Goal: Information Seeking & Learning: Learn about a topic

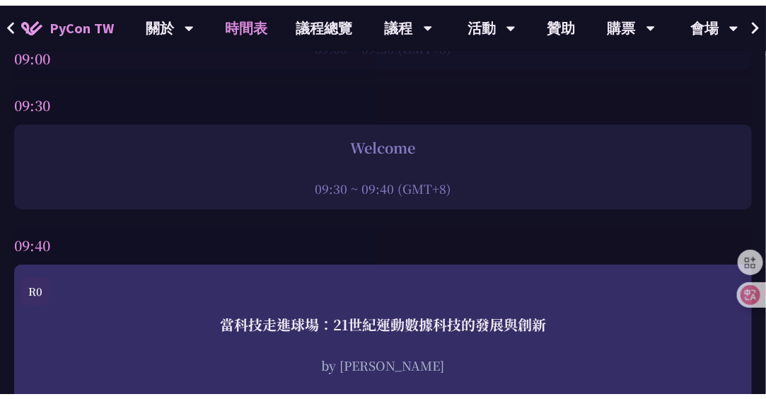
scroll to position [354, 0]
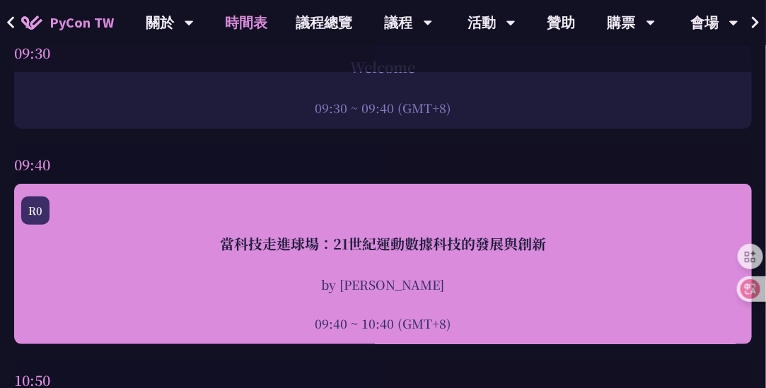
click at [347, 266] on div "當科技走進球場：21世紀運動數據科技的發展與創新 by [PERSON_NAME]新 09:40 ~ 10:40 (GMT+8)" at bounding box center [382, 282] width 723 height 99
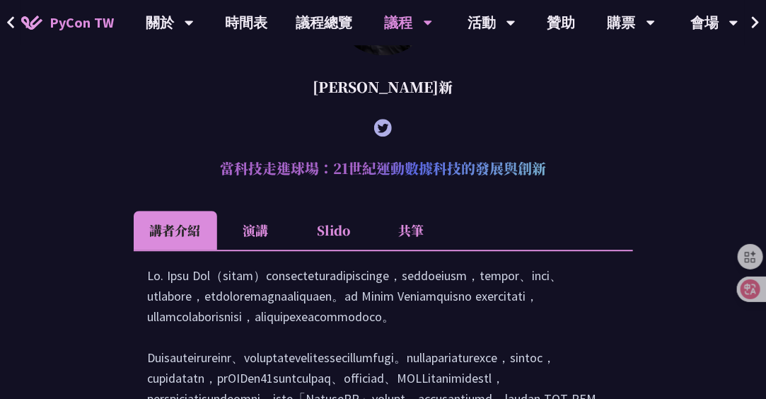
scroll to position [1253, 0]
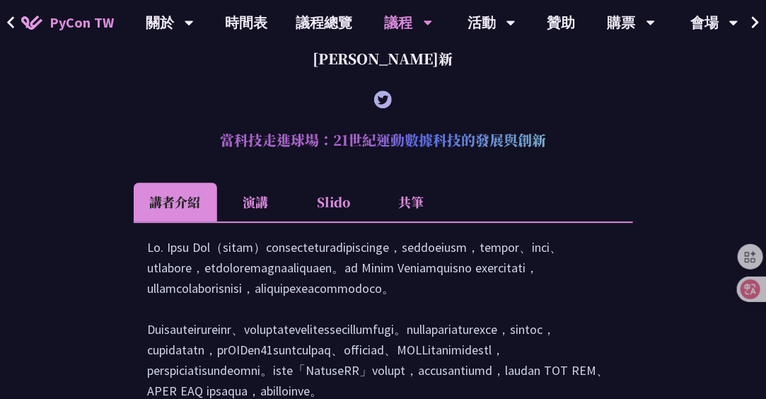
click at [405, 202] on li "共筆" at bounding box center [412, 201] width 78 height 39
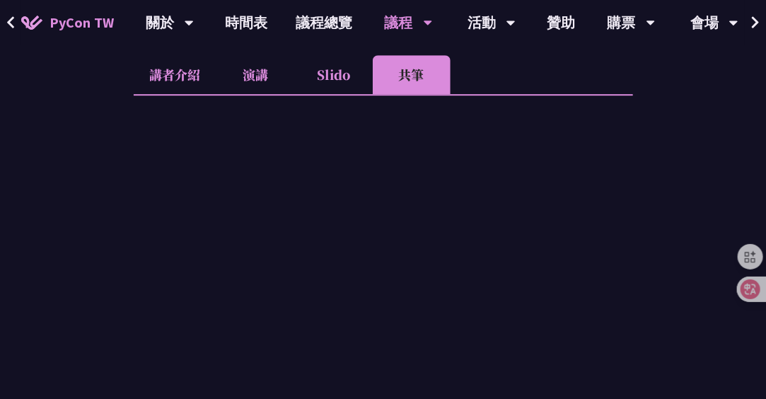
scroll to position [1466, 0]
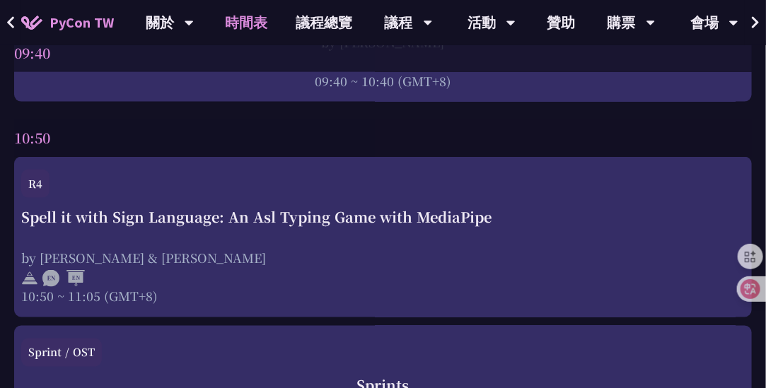
scroll to position [424, 0]
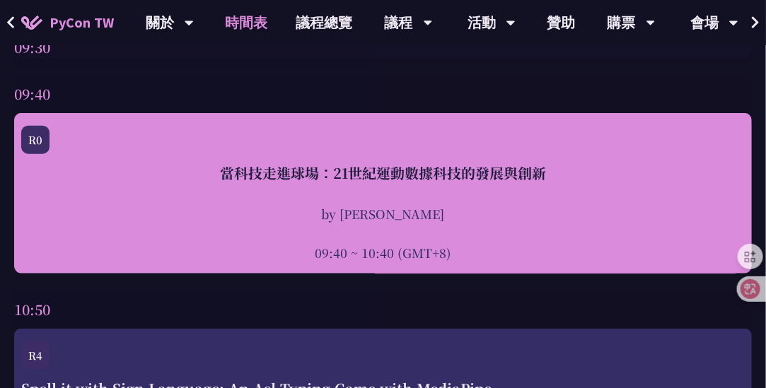
click at [334, 180] on div "當科技走進球場：21世紀運動數據科技的發展與創新" at bounding box center [382, 173] width 723 height 21
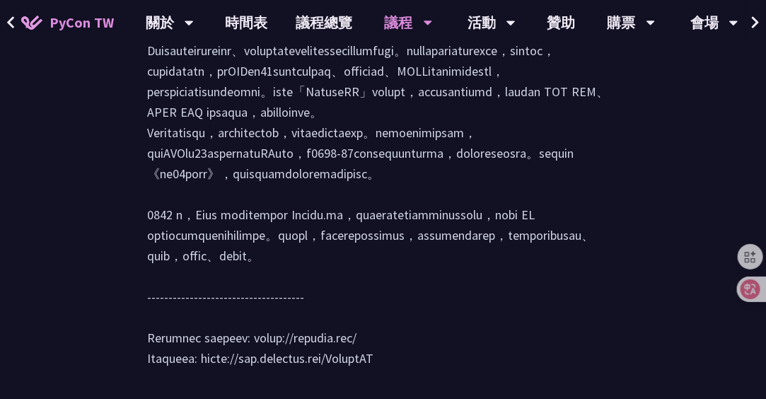
scroll to position [1677, 0]
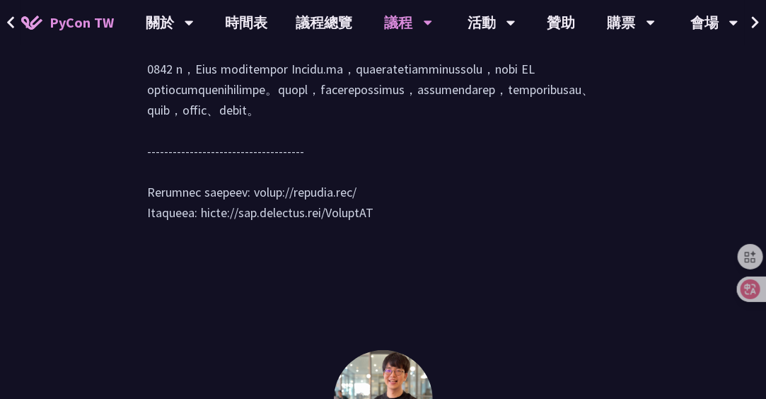
drag, startPoint x: 178, startPoint y: 146, endPoint x: 257, endPoint y: 147, distance: 79.9
click at [257, 147] on div at bounding box center [383, 25] width 471 height 424
copy div "我在76人的日子"
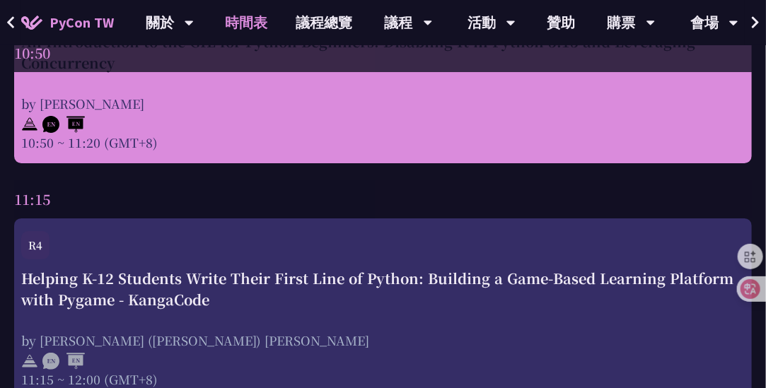
scroll to position [1627, 0]
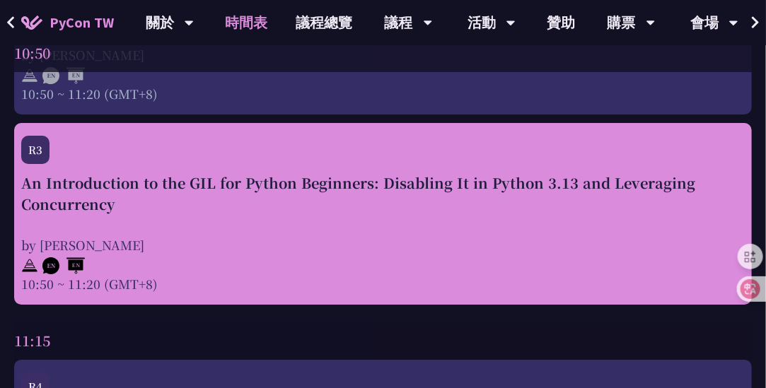
click at [202, 219] on div "An Introduction to the GIL for Python Beginners: Disabling It in Python 3.13 an…" at bounding box center [382, 233] width 723 height 120
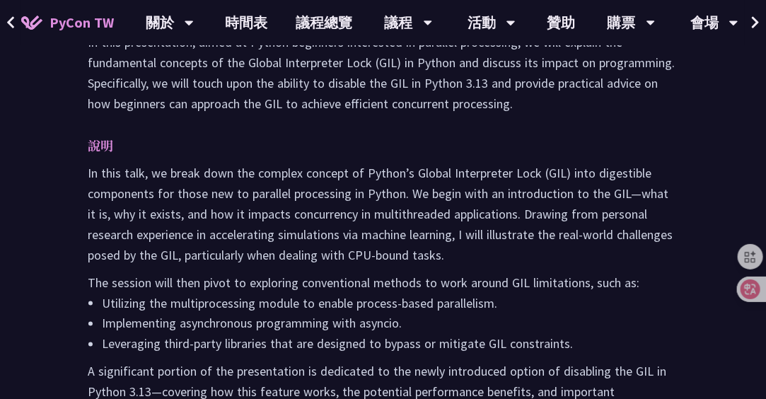
scroll to position [448, 0]
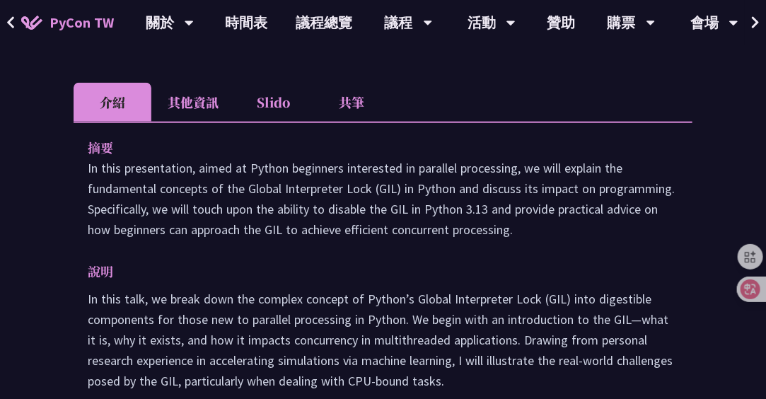
click at [358, 102] on li "共筆" at bounding box center [352, 102] width 78 height 39
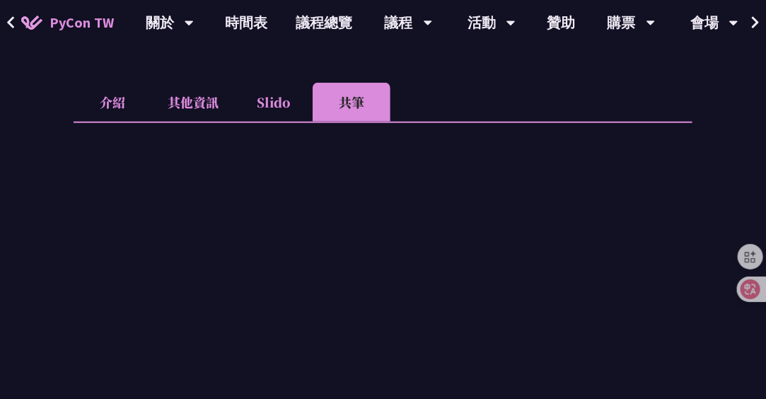
click at [202, 103] on li "其他資訊" at bounding box center [192, 102] width 83 height 39
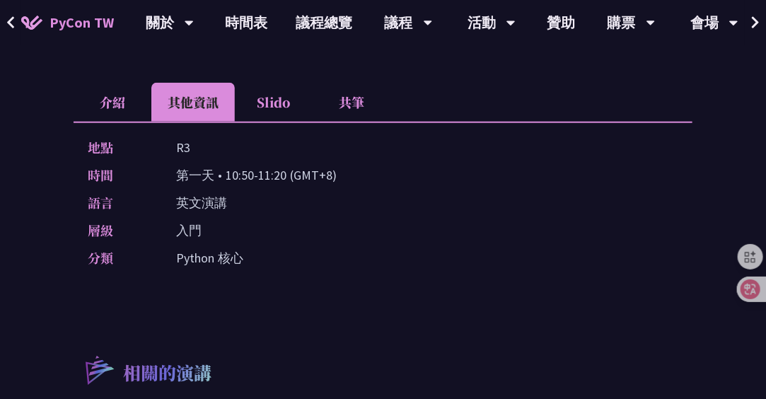
click at [355, 100] on li "共筆" at bounding box center [352, 102] width 78 height 39
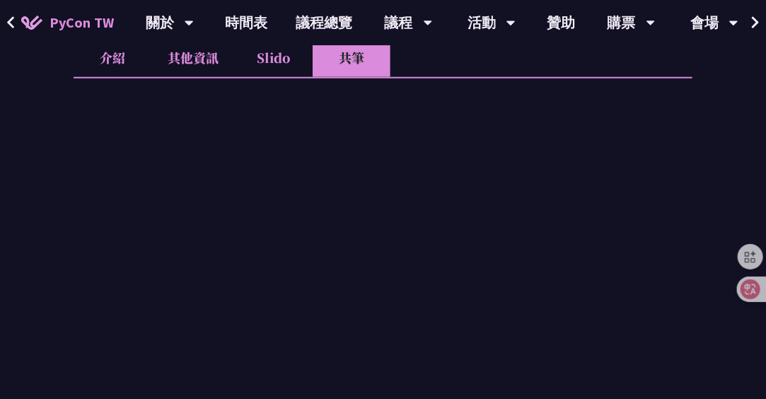
scroll to position [589, 0]
